Goal: Information Seeking & Learning: Find specific fact

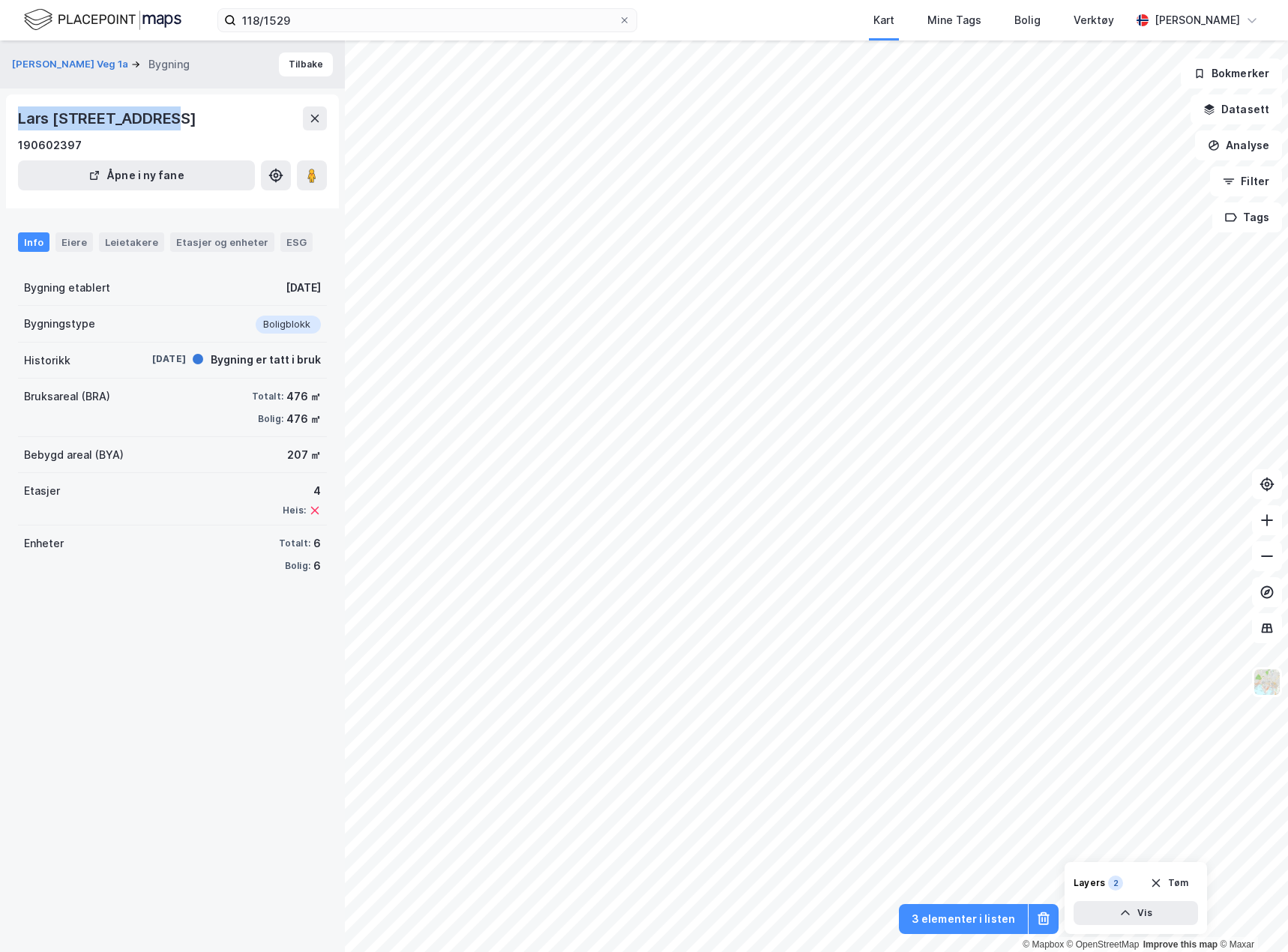
drag, startPoint x: 155, startPoint y: 121, endPoint x: 19, endPoint y: 120, distance: 136.0
click at [19, 120] on div "Lars [STREET_ADDRESS]" at bounding box center [109, 117] width 181 height 24
copy div "[PERSON_NAME] veg 6"
